Goal: Task Accomplishment & Management: Use online tool/utility

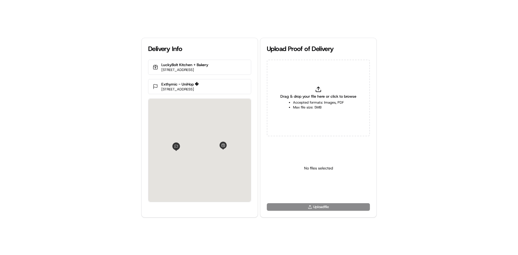
click at [317, 83] on div "Drag & drop your file here or click to browse Accepted formats: Images, PDF Max…" at bounding box center [318, 98] width 103 height 77
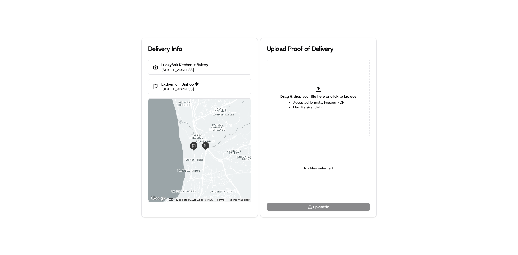
type input "C:\fakepath\WhatsApp Image [DATE] 11.18.11_b25f7788.jpg"
click at [312, 191] on html "Delivery Info LuckyBolt Kitchen + Bakery [STREET_ADDRESS] Exthymic - UniHop � […" at bounding box center [259, 127] width 518 height 255
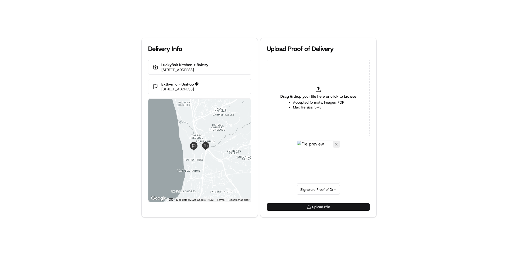
click at [313, 209] on button "Upload 1 file" at bounding box center [318, 207] width 103 height 8
